Goal: Navigation & Orientation: Find specific page/section

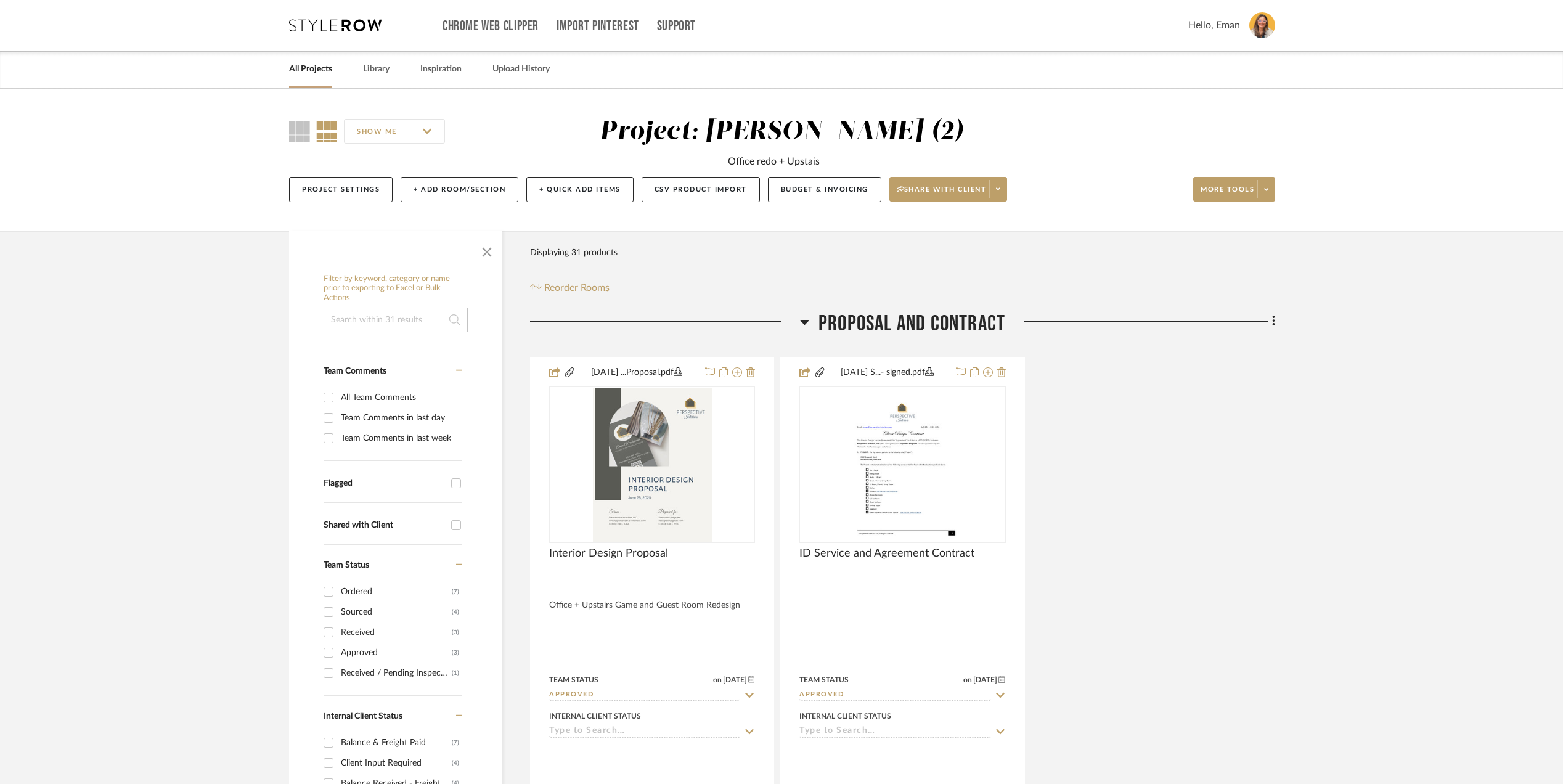
click at [328, 23] on icon at bounding box center [335, 25] width 93 height 13
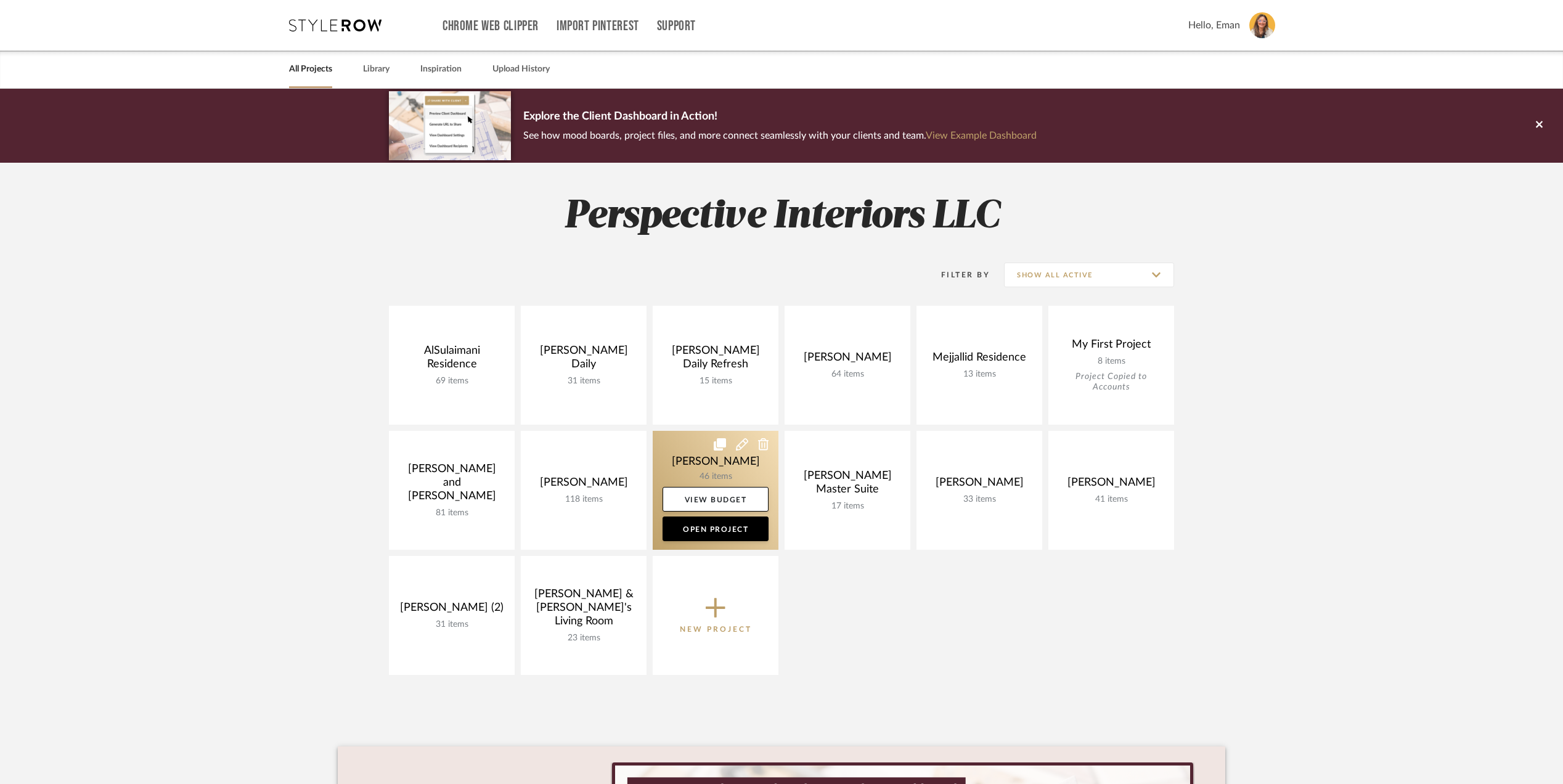
click at [684, 462] on link at bounding box center [715, 490] width 126 height 119
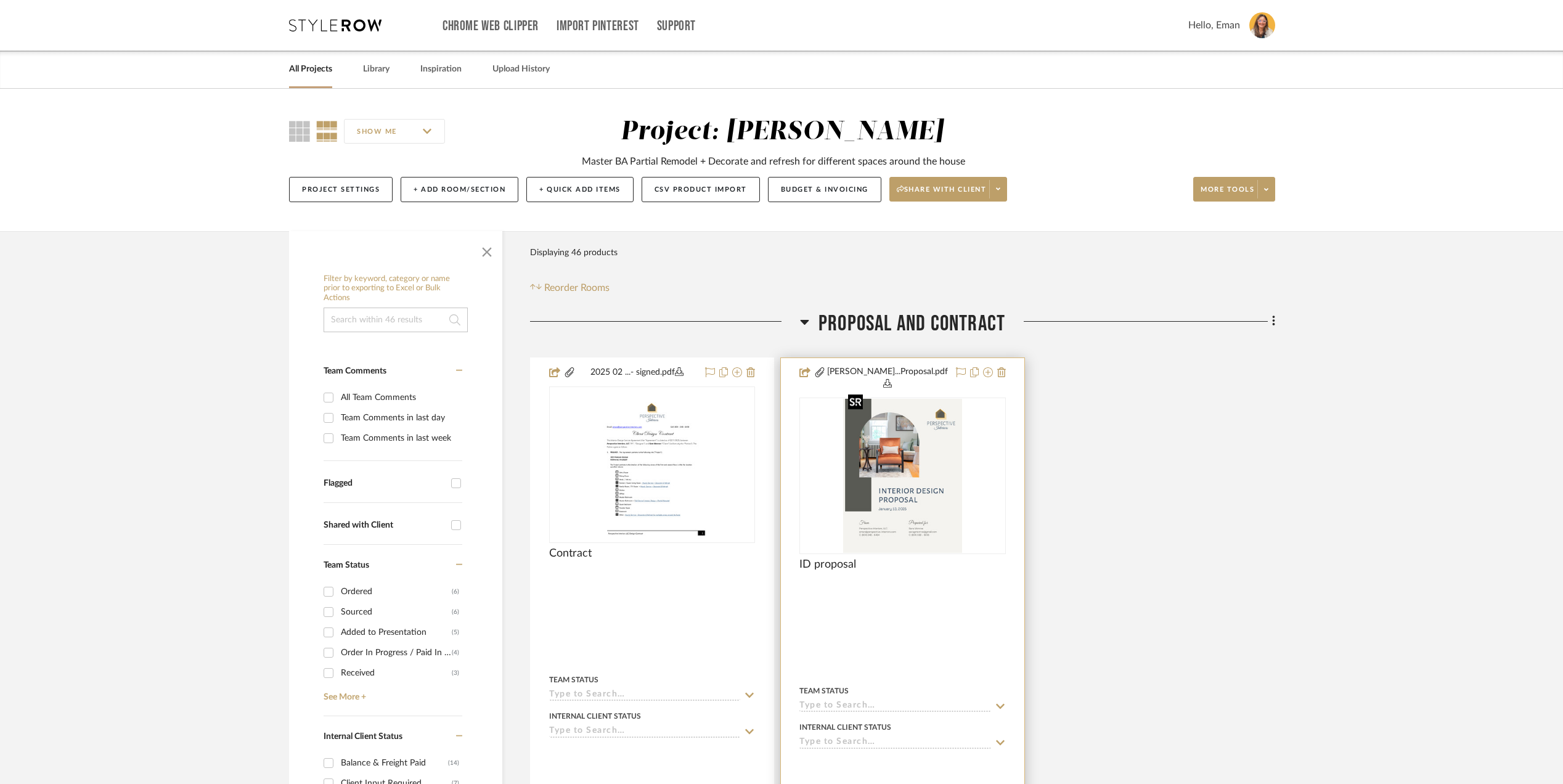
click at [0, 0] on img at bounding box center [0, 0] width 0 height 0
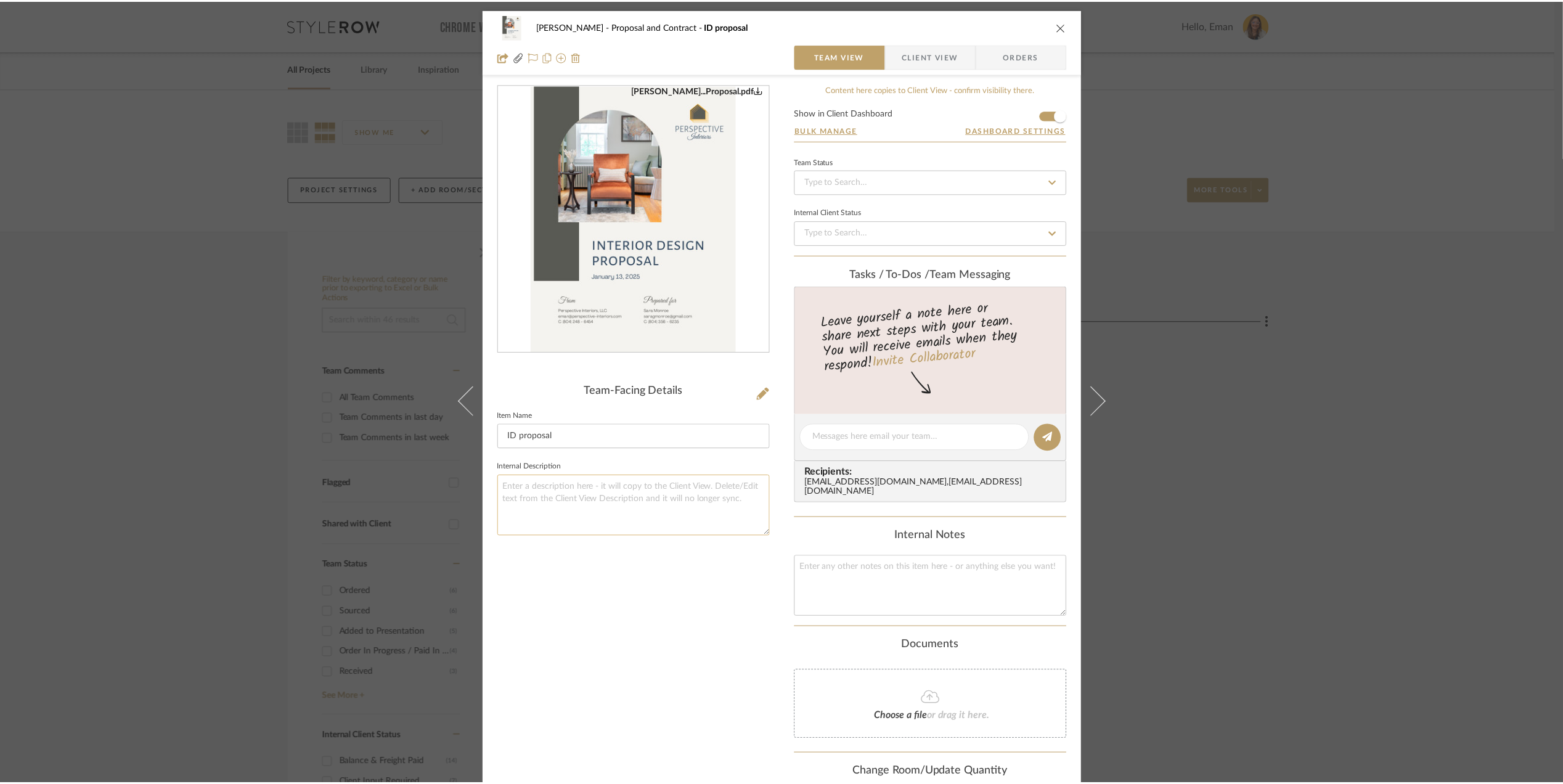
scroll to position [87, 0]
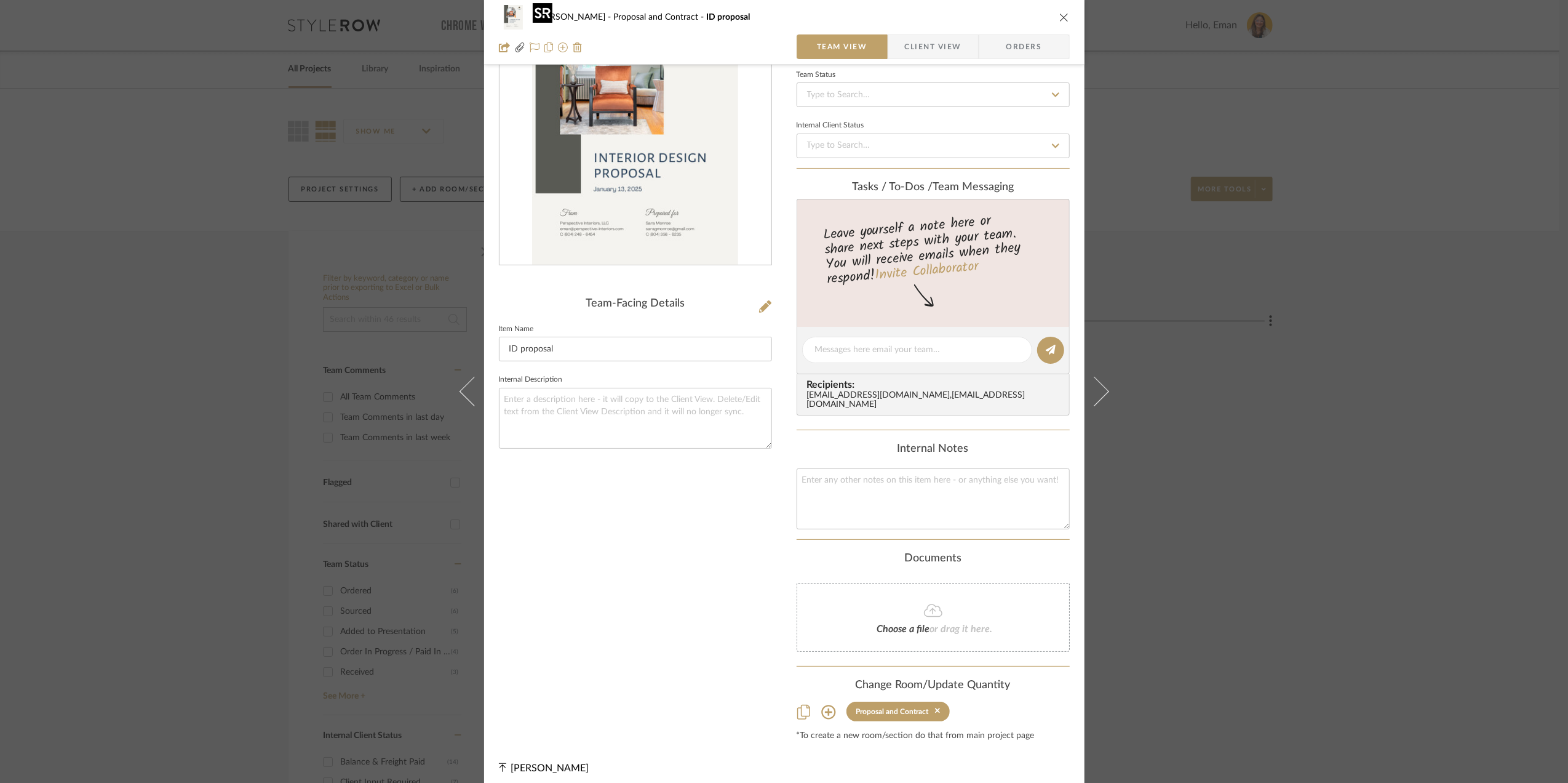
click at [616, 173] on img "0" at bounding box center [635, 132] width 207 height 267
click at [1059, 12] on button "close" at bounding box center [1064, 18] width 11 height 11
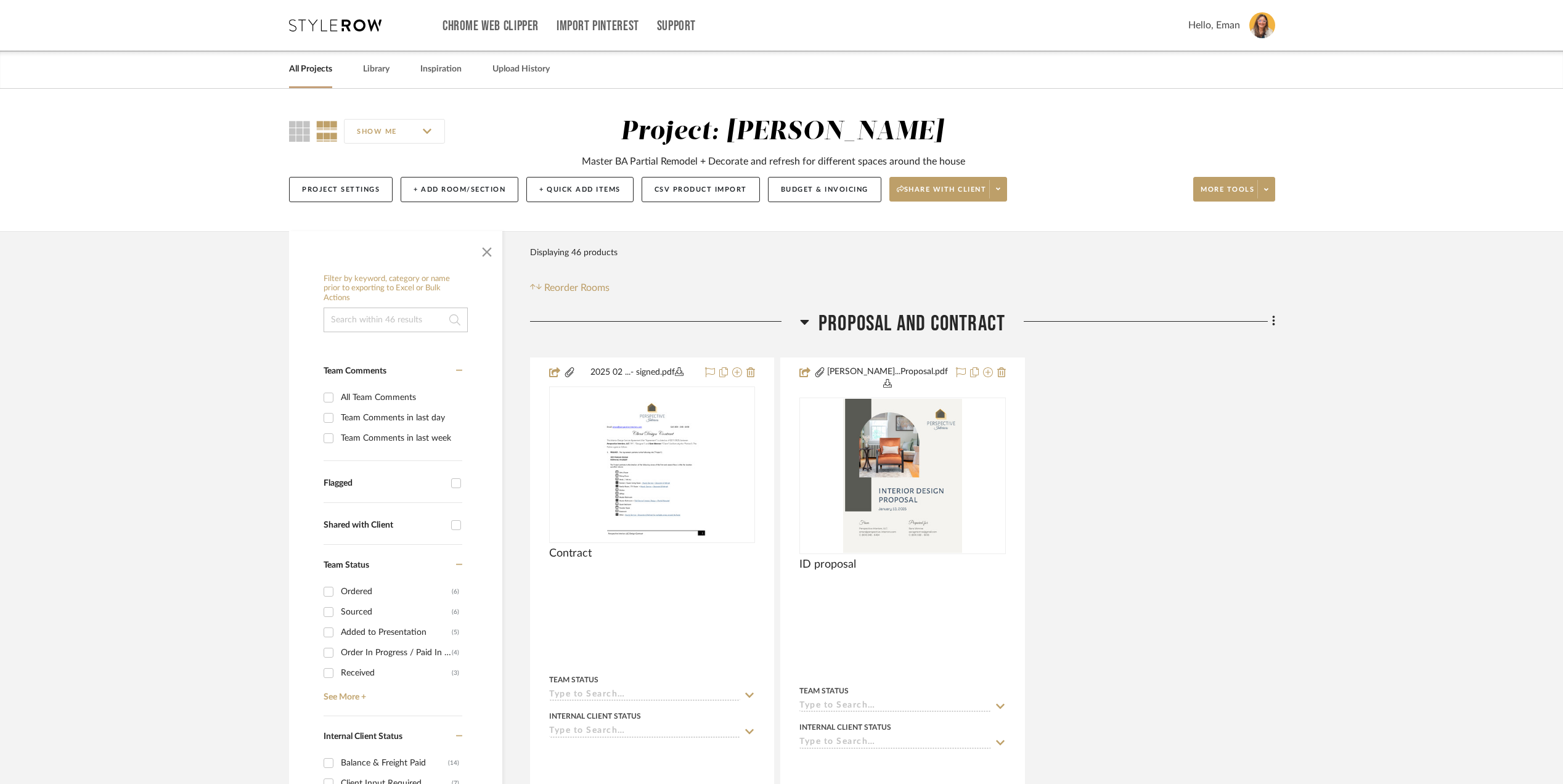
click at [328, 28] on icon at bounding box center [335, 25] width 93 height 13
